Goal: Transaction & Acquisition: Purchase product/service

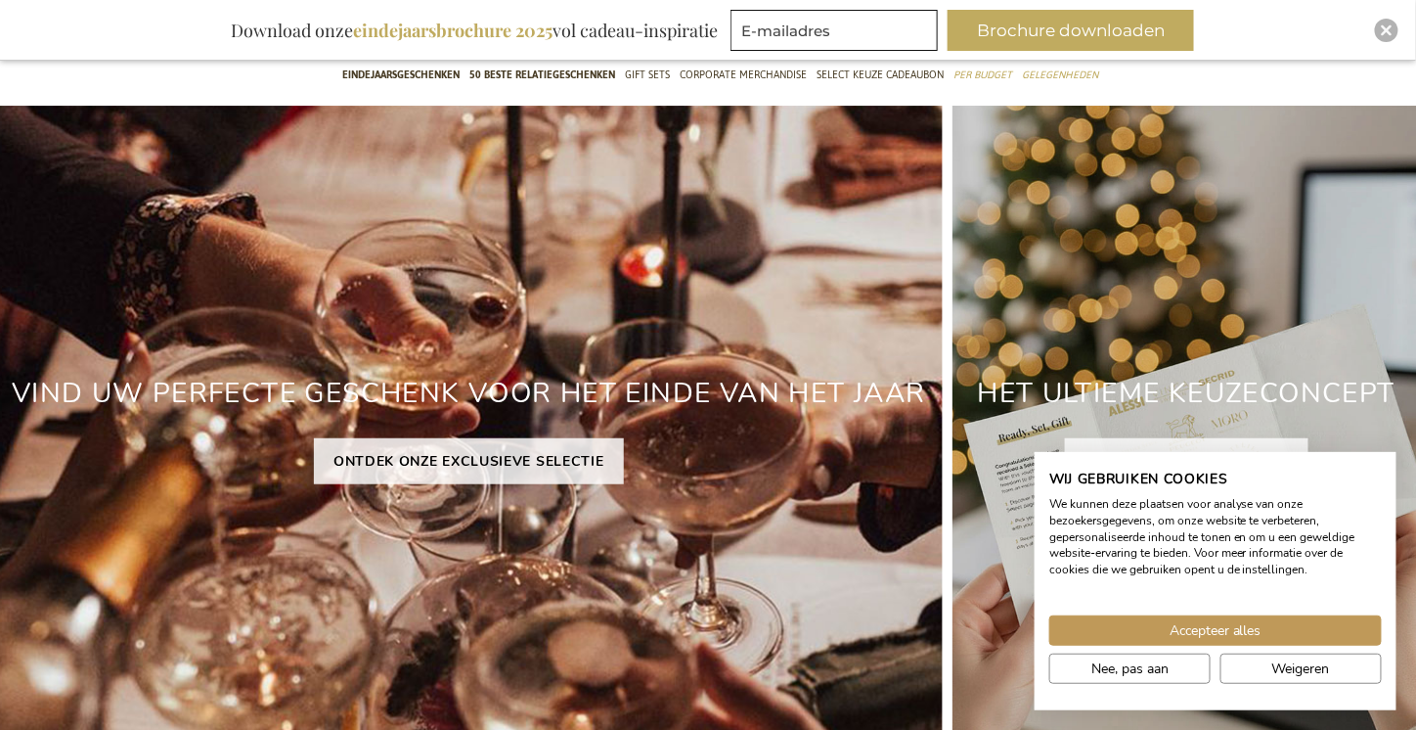
scroll to position [210, 0]
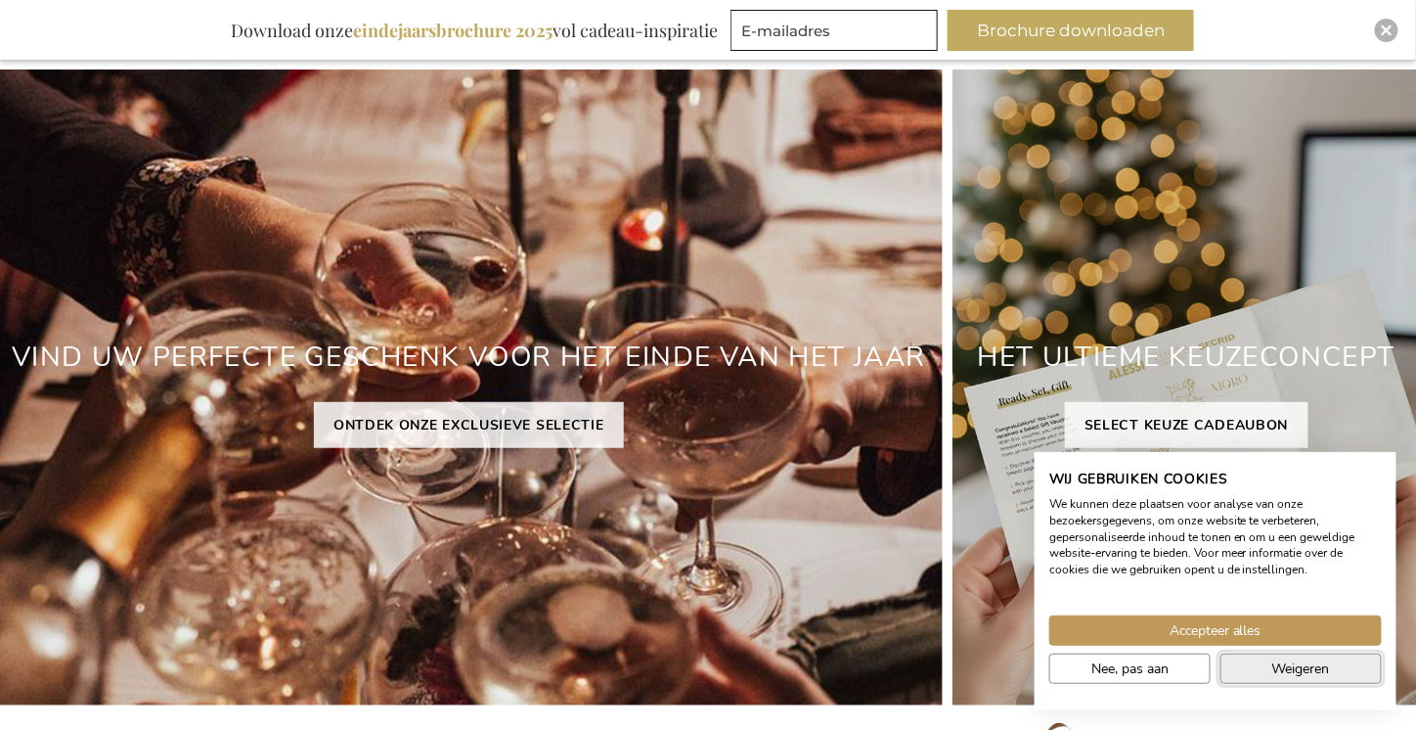
click at [1325, 663] on span "Weigeren" at bounding box center [1302, 668] width 58 height 21
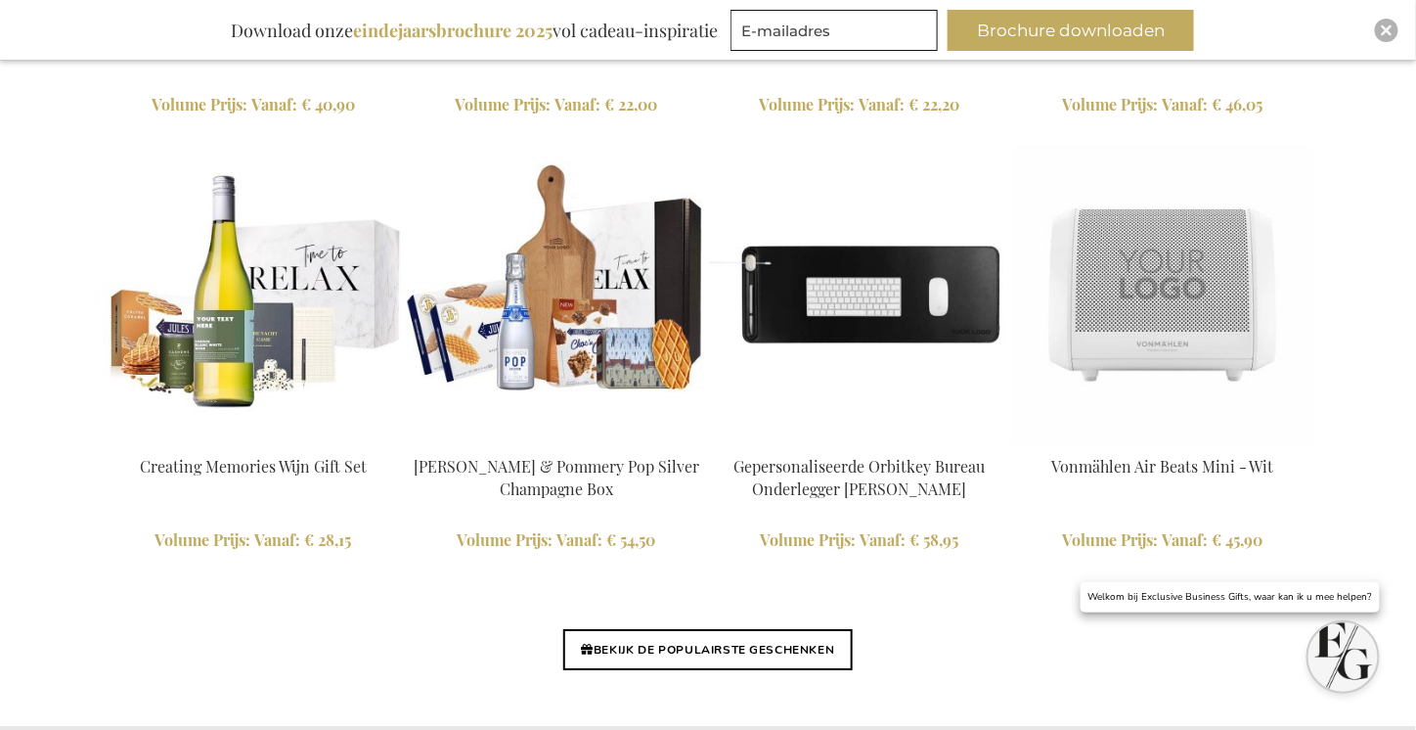
scroll to position [4560, 0]
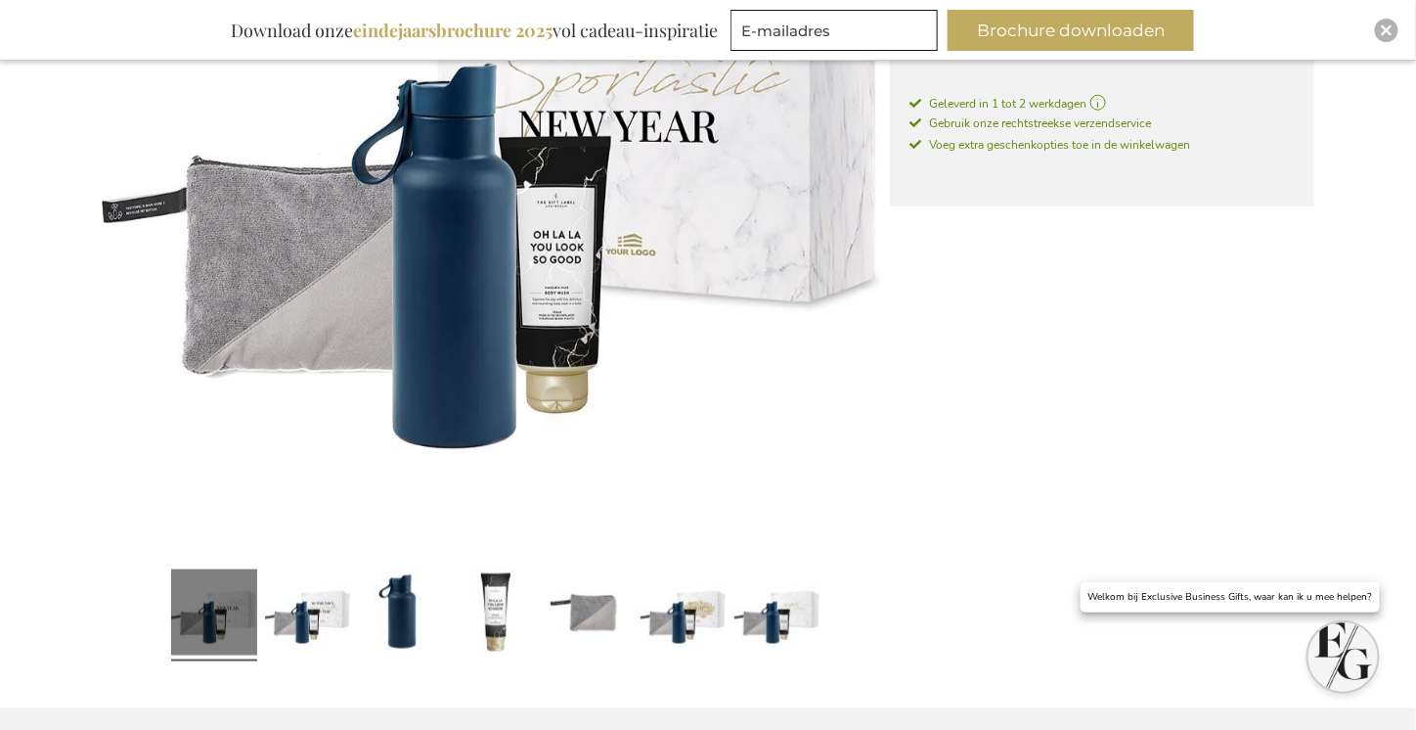
scroll to position [558, 0]
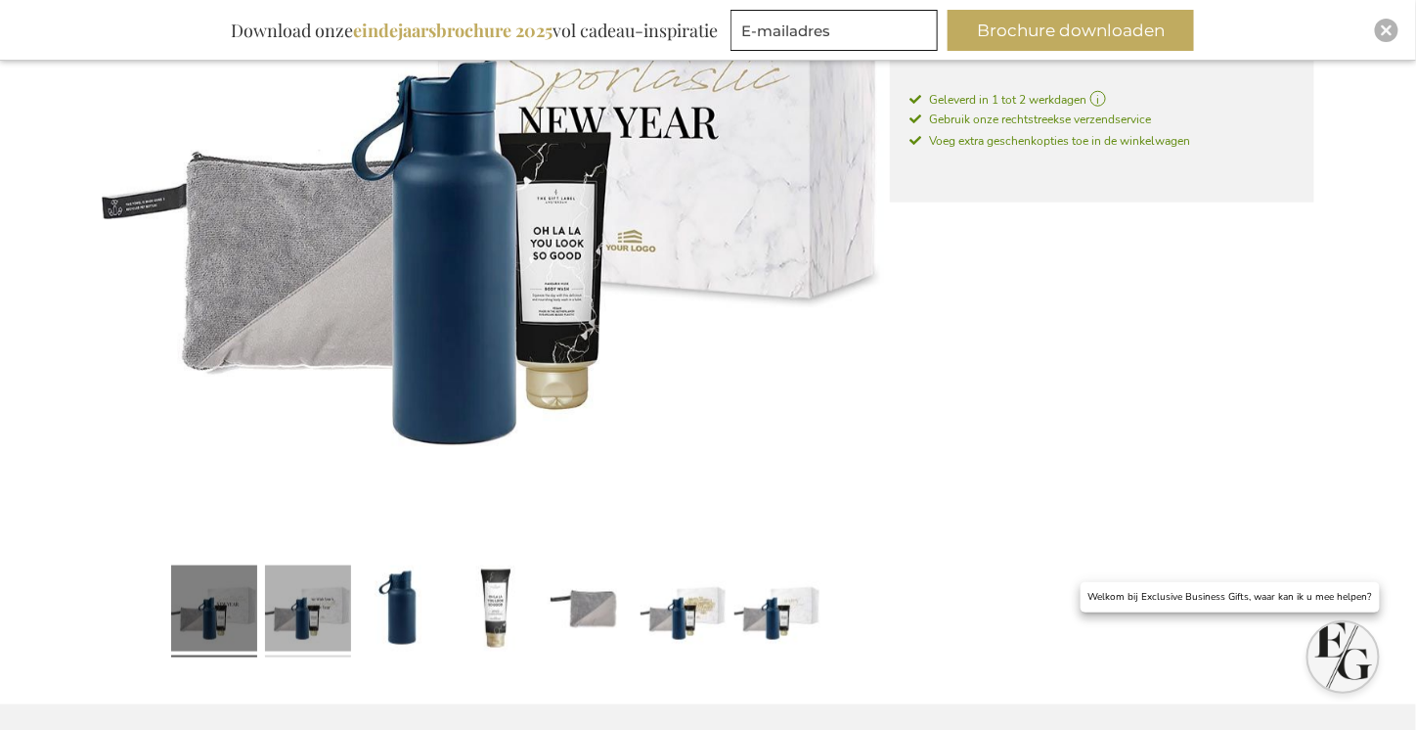
click at [309, 591] on link at bounding box center [308, 612] width 86 height 108
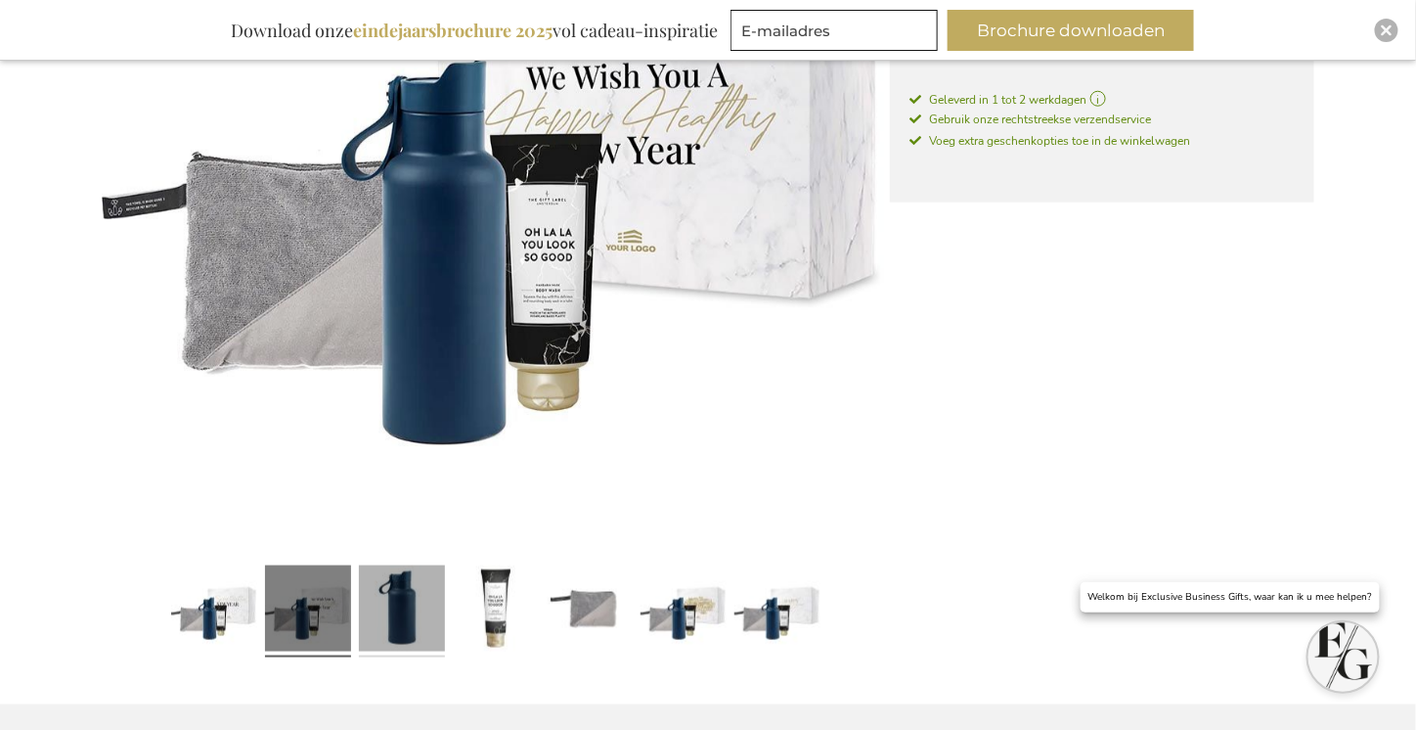
click at [404, 606] on link at bounding box center [402, 612] width 86 height 108
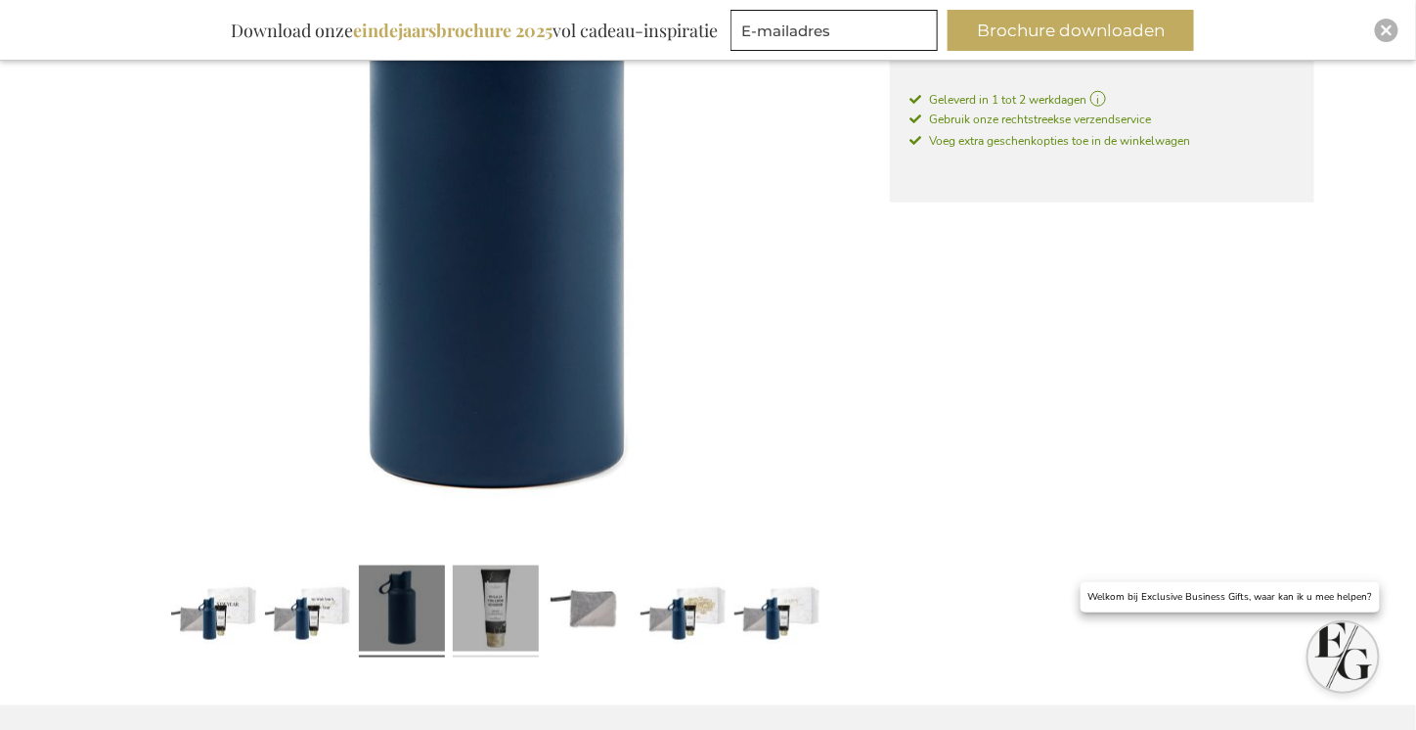
click at [487, 613] on link at bounding box center [496, 613] width 86 height 108
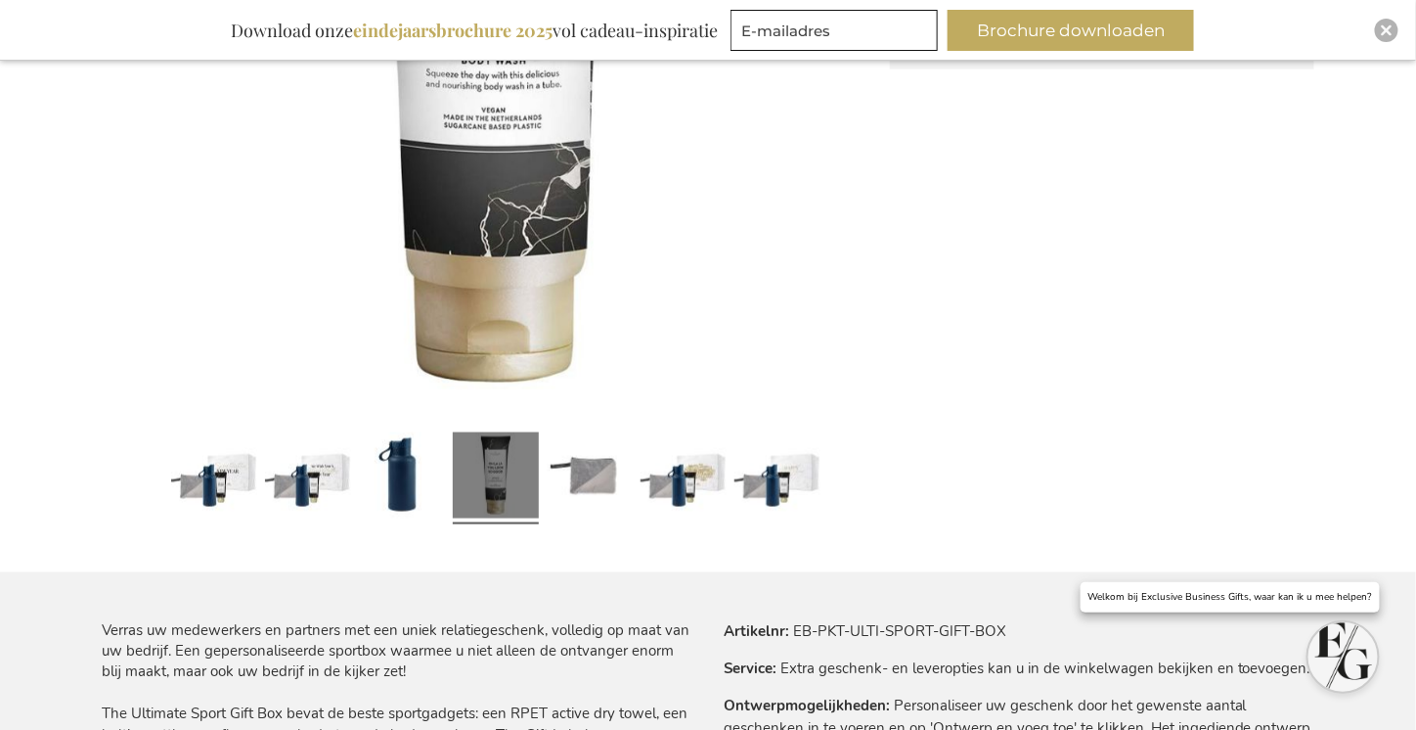
scroll to position [698, 0]
